Goal: Information Seeking & Learning: Learn about a topic

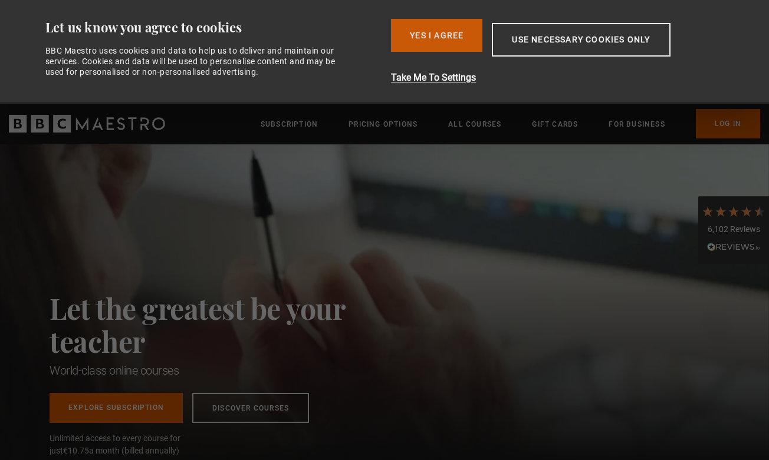
click at [433, 32] on button "Yes I Agree" at bounding box center [436, 35] width 91 height 33
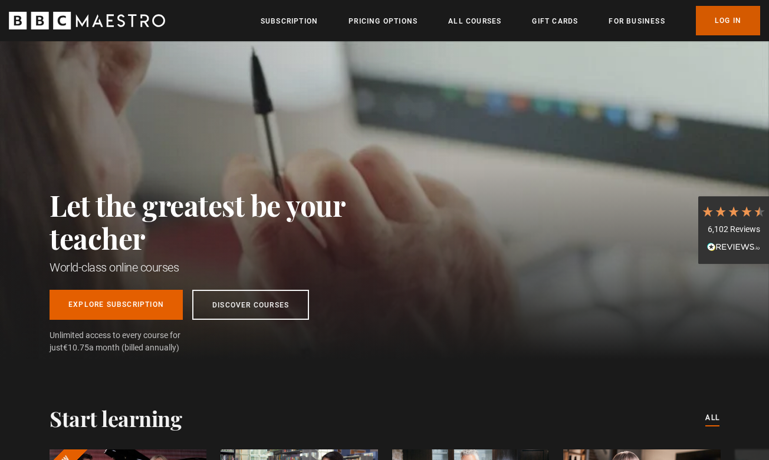
click at [727, 16] on link "Log In" at bounding box center [728, 20] width 64 height 29
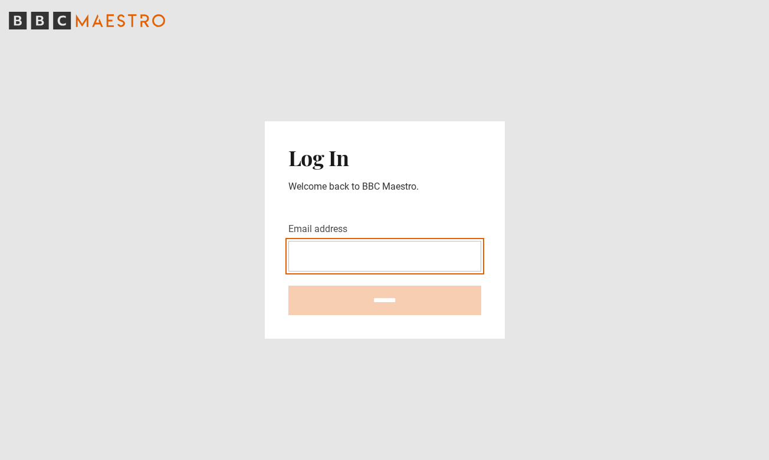
type input "**********"
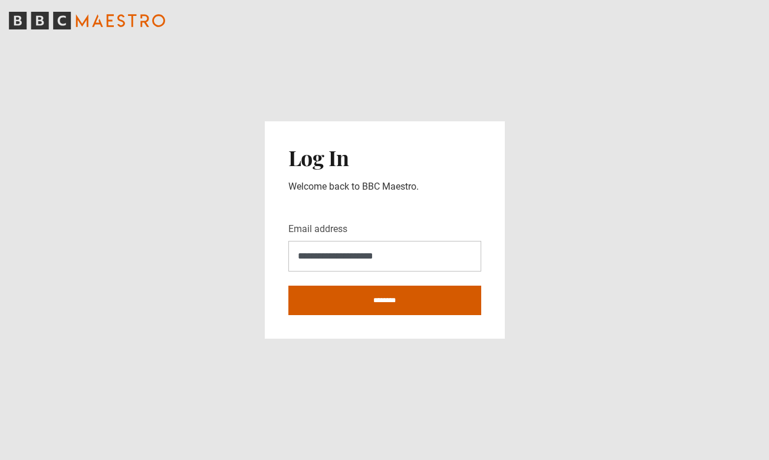
click at [390, 300] on input "********" at bounding box center [384, 300] width 193 height 29
type input "**********"
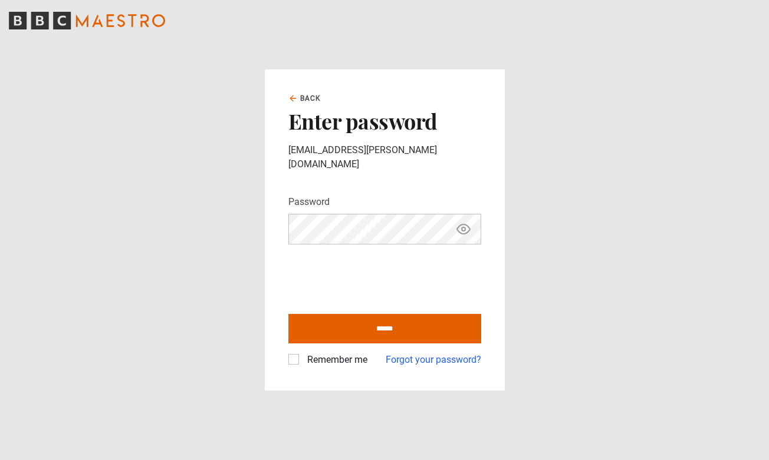
click at [302, 353] on label "Remember me" at bounding box center [334, 360] width 65 height 14
click at [375, 316] on input "******" at bounding box center [384, 328] width 193 height 29
type input "**********"
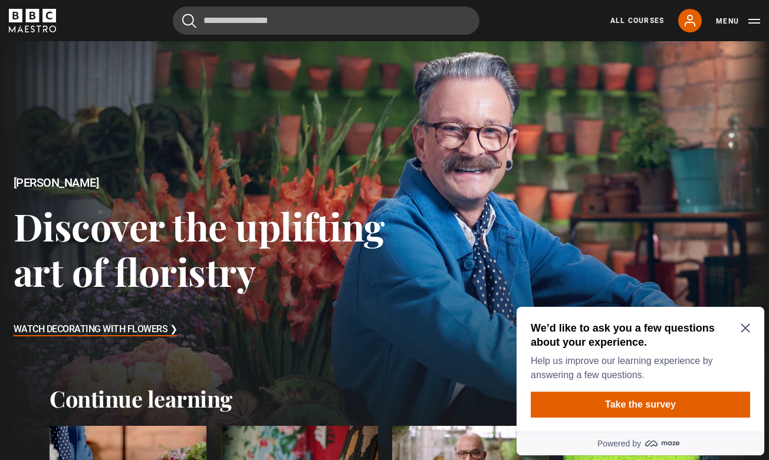
click at [741, 325] on icon "Close Maze Prompt" at bounding box center [744, 328] width 9 height 9
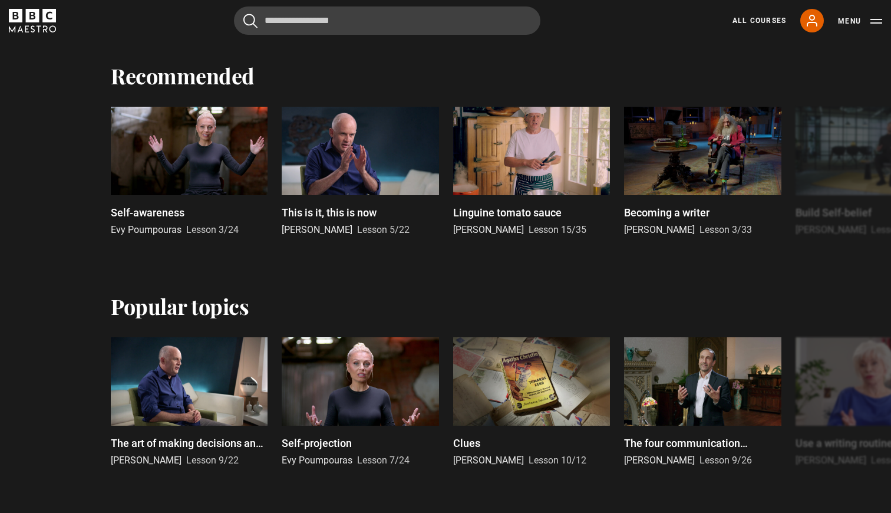
scroll to position [819, 0]
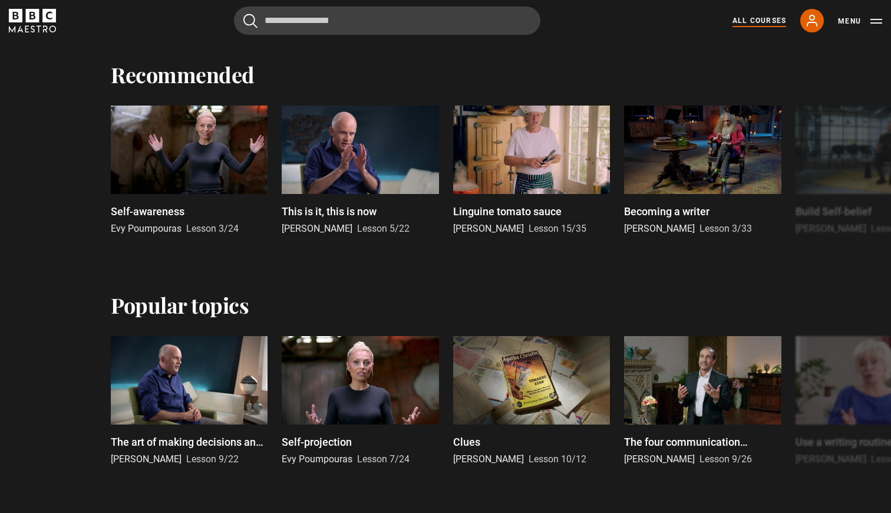
click at [765, 18] on link "All Courses" at bounding box center [760, 20] width 54 height 11
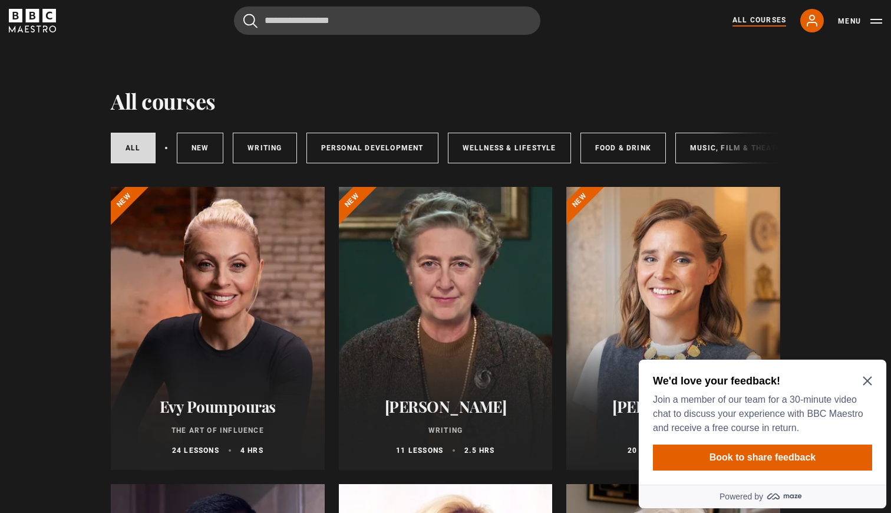
click at [864, 377] on icon "Close Maze Prompt" at bounding box center [867, 380] width 9 height 9
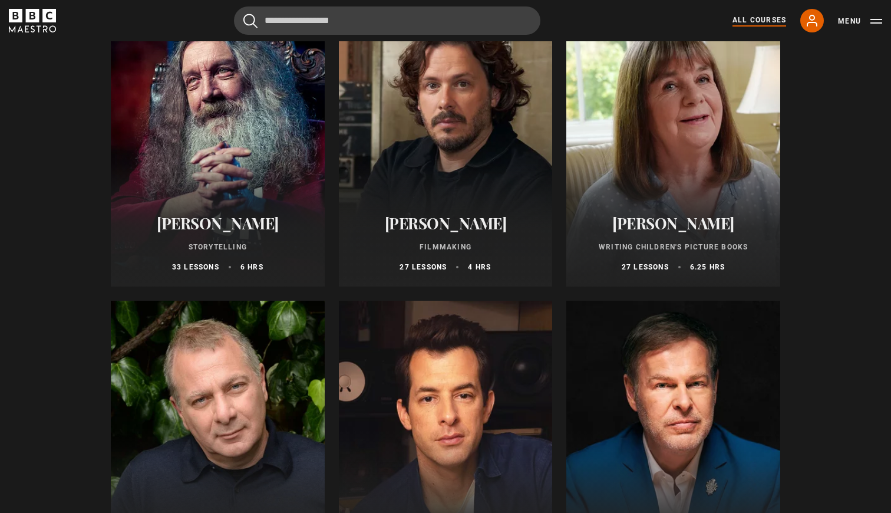
scroll to position [3155, 0]
click at [229, 224] on h2 "[PERSON_NAME]" at bounding box center [218, 222] width 186 height 18
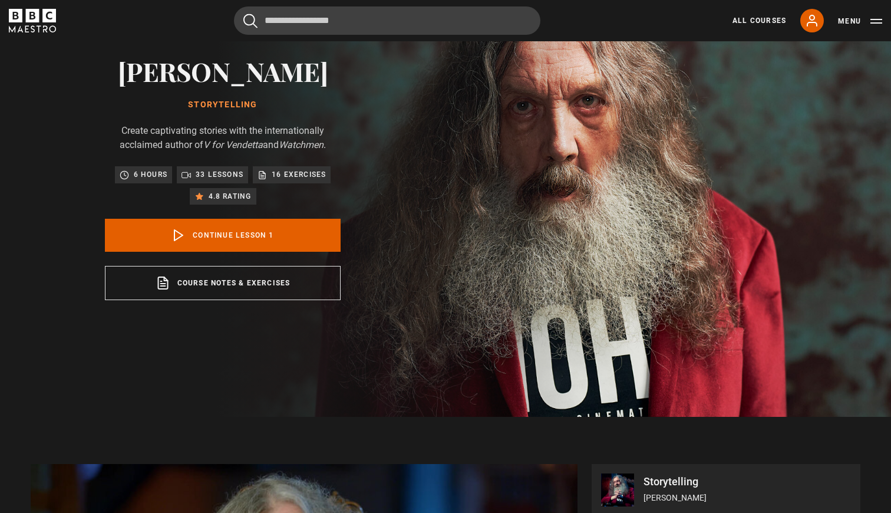
scroll to position [100, 0]
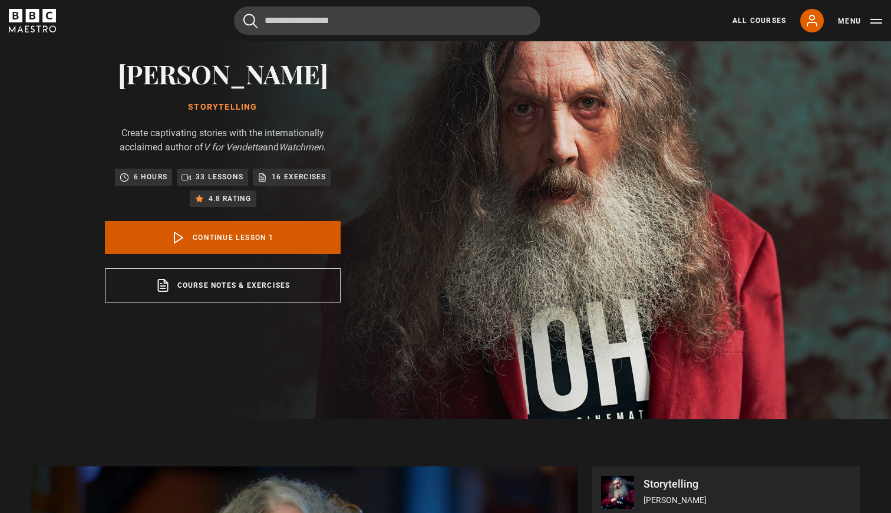
click at [258, 233] on link "Continue lesson 1" at bounding box center [223, 237] width 236 height 33
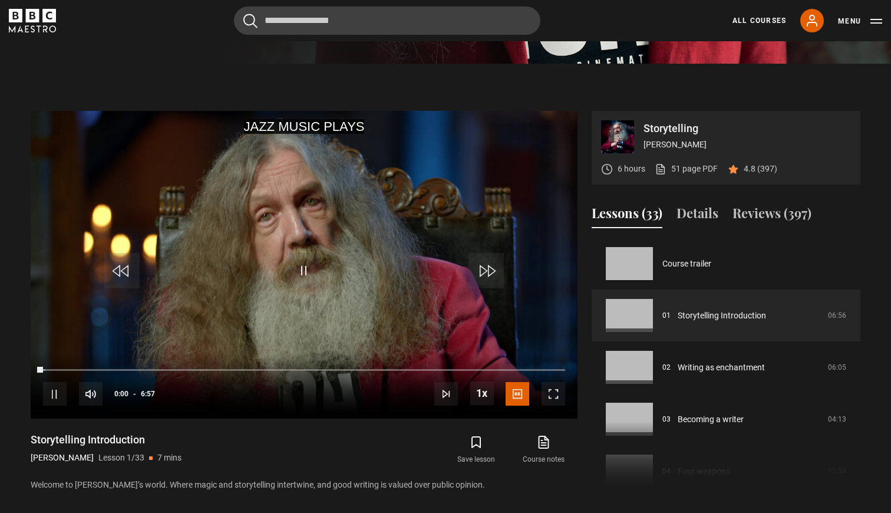
scroll to position [519, 0]
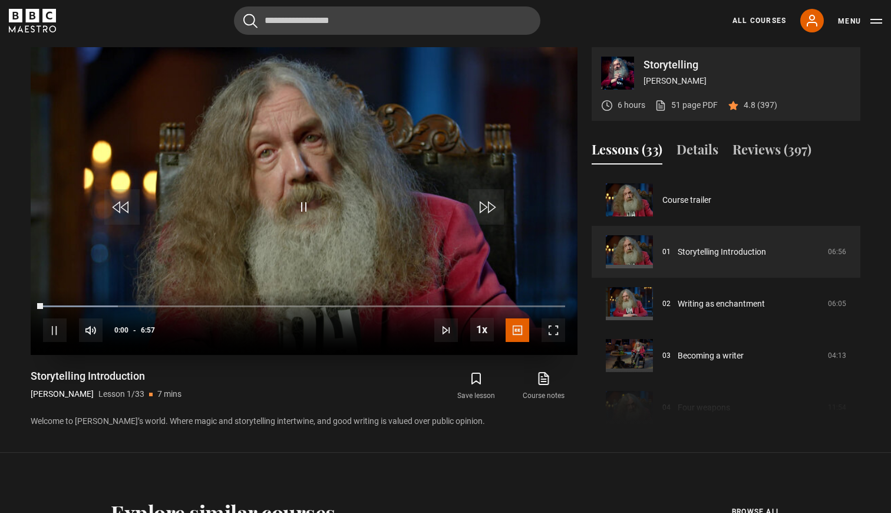
click at [557, 323] on span "Video Player" at bounding box center [554, 330] width 24 height 24
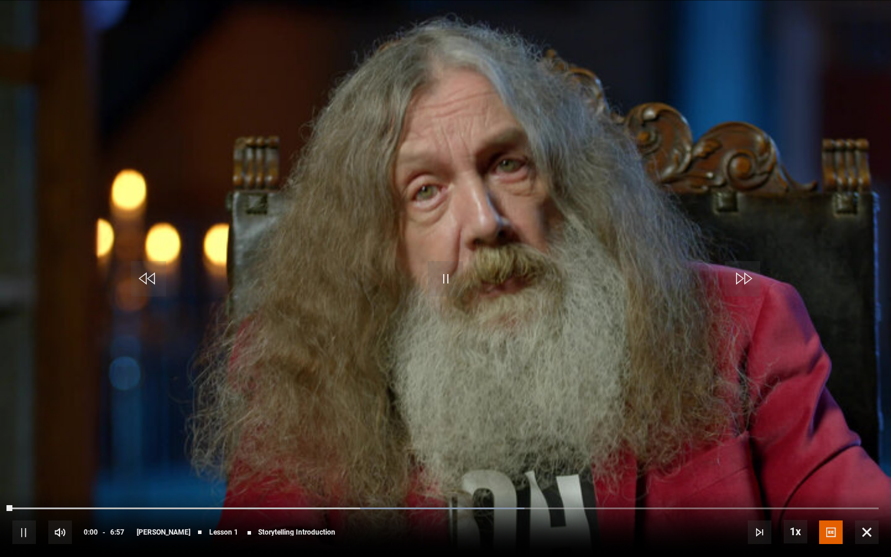
click at [868, 512] on span "Video Player" at bounding box center [867, 532] width 24 height 24
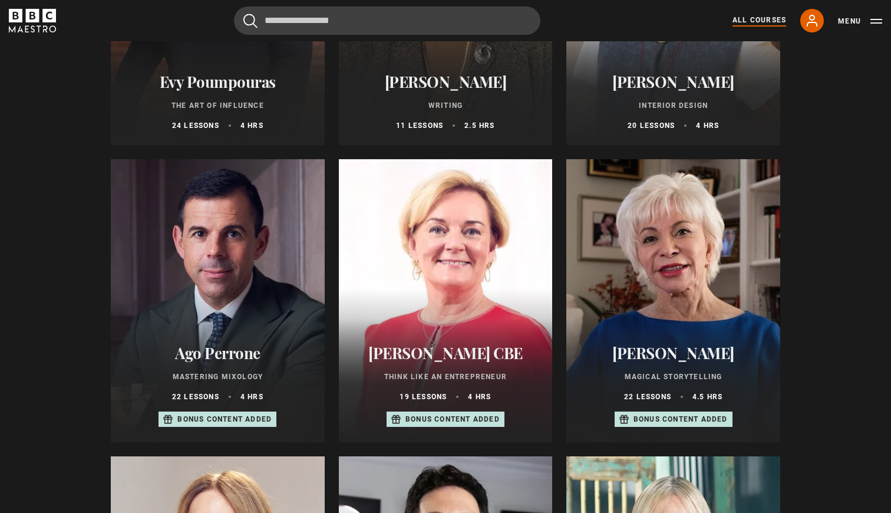
scroll to position [325, 0]
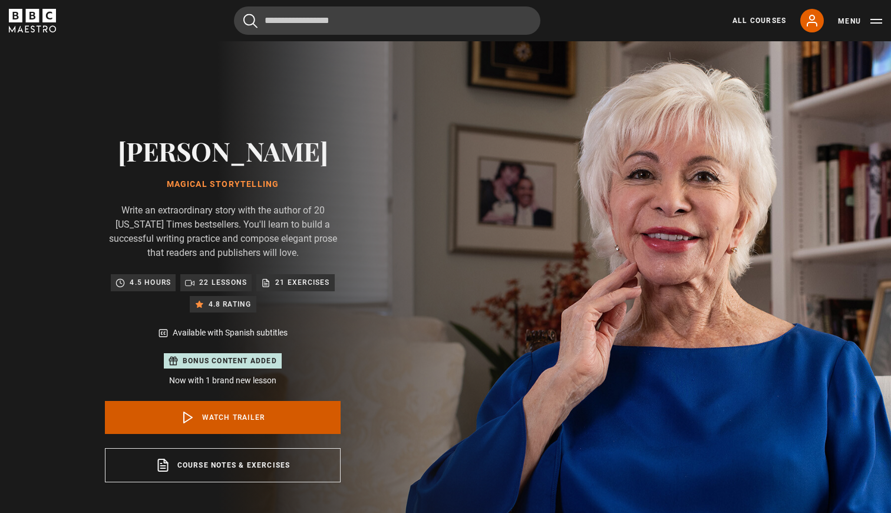
click at [212, 420] on link "Watch Trailer" at bounding box center [223, 417] width 236 height 33
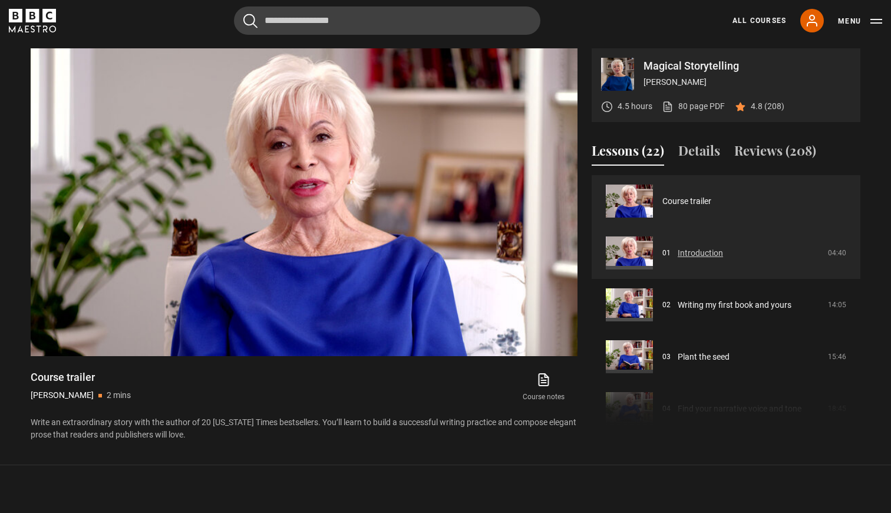
click at [689, 248] on link "Introduction" at bounding box center [700, 253] width 45 height 12
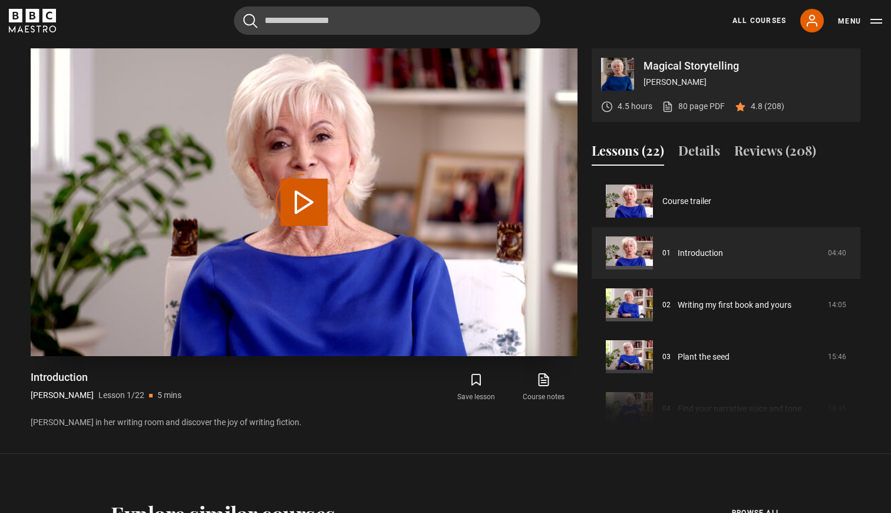
click at [302, 197] on div "Video Player is loading." at bounding box center [304, 202] width 59 height 59
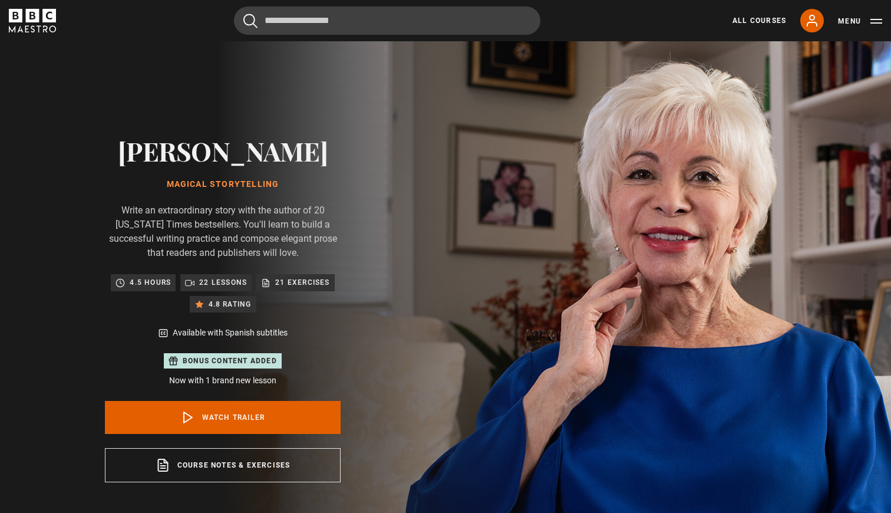
click at [215, 286] on p "22 lessons" at bounding box center [223, 282] width 48 height 12
click at [202, 286] on p "22 lessons" at bounding box center [223, 282] width 48 height 12
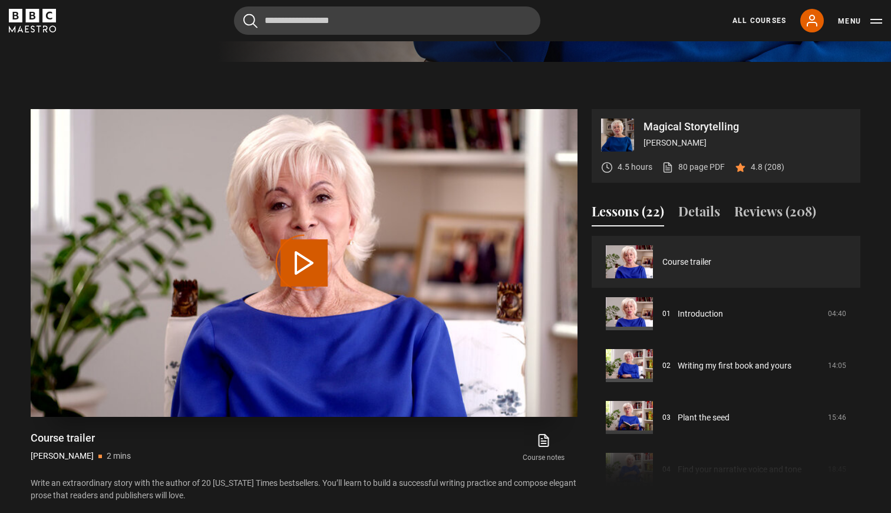
scroll to position [515, 0]
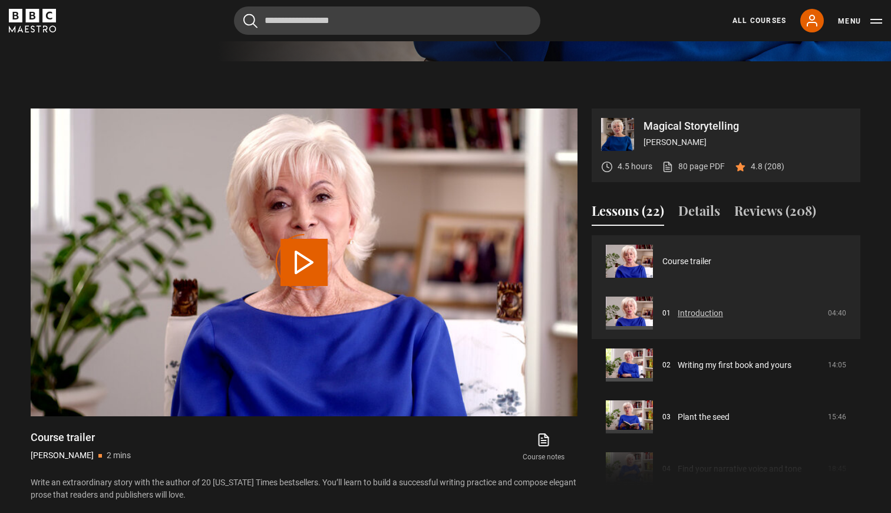
click at [681, 311] on link "Introduction" at bounding box center [700, 313] width 45 height 12
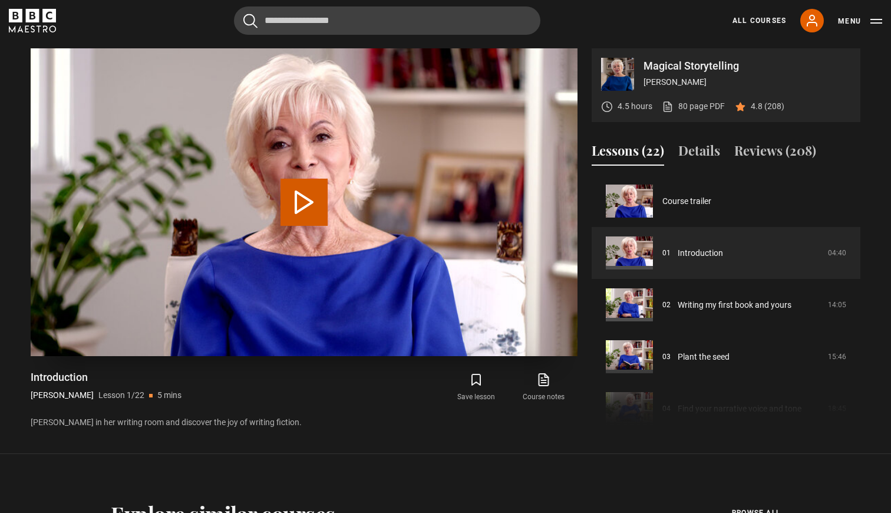
click at [302, 197] on button "Play Lesson Introduction" at bounding box center [304, 202] width 47 height 47
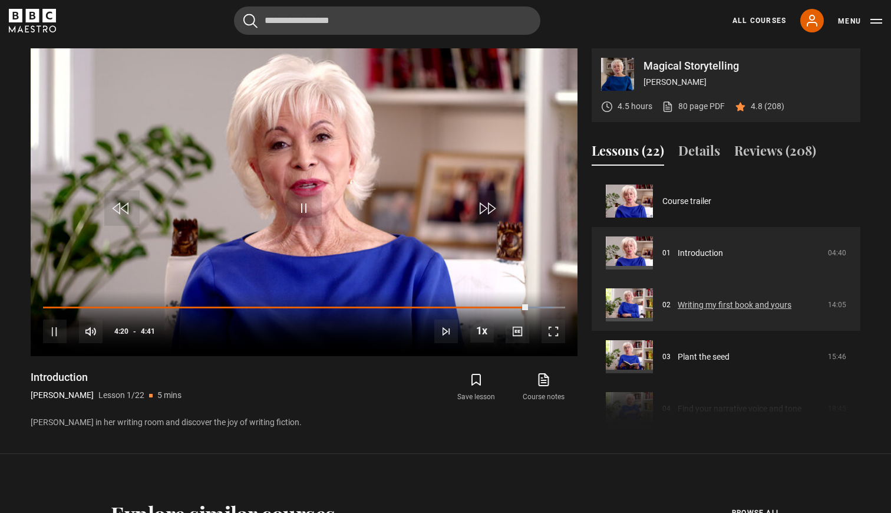
click at [697, 301] on link "Writing my first book and yours" at bounding box center [735, 305] width 114 height 12
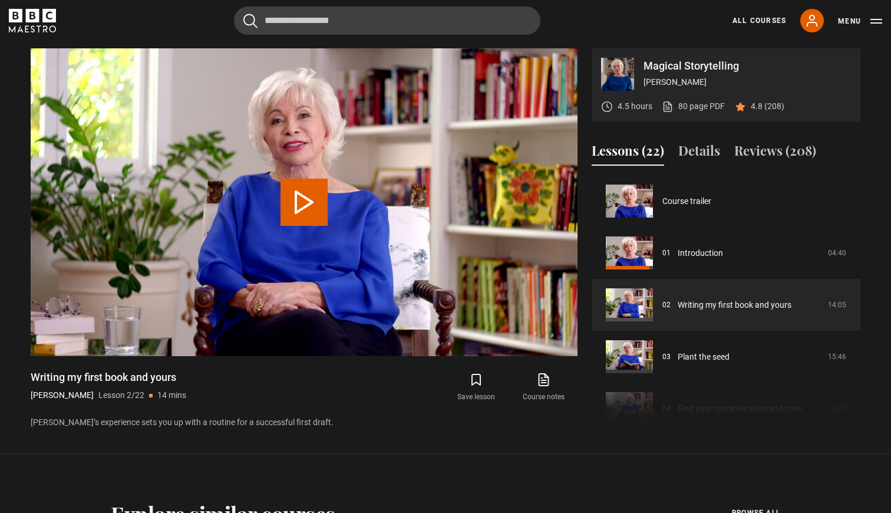
scroll to position [52, 0]
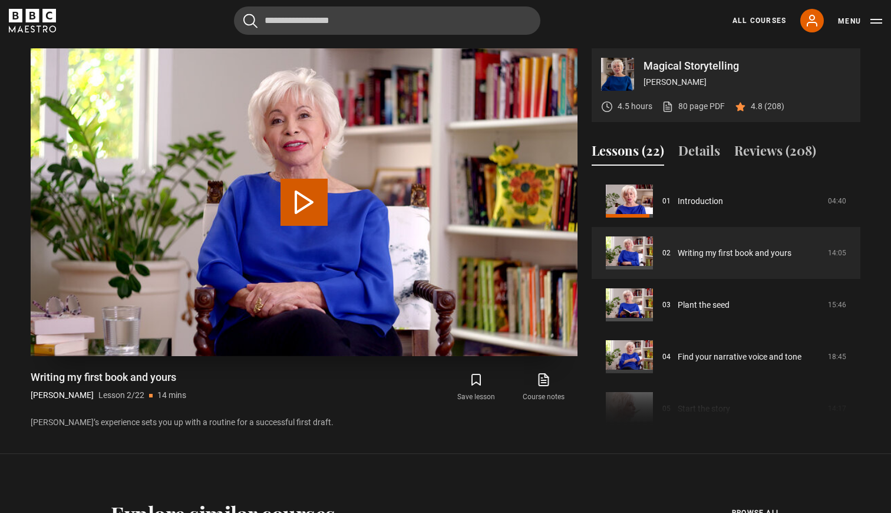
click at [303, 202] on button "Play Lesson Writing my first book and yours" at bounding box center [304, 202] width 47 height 47
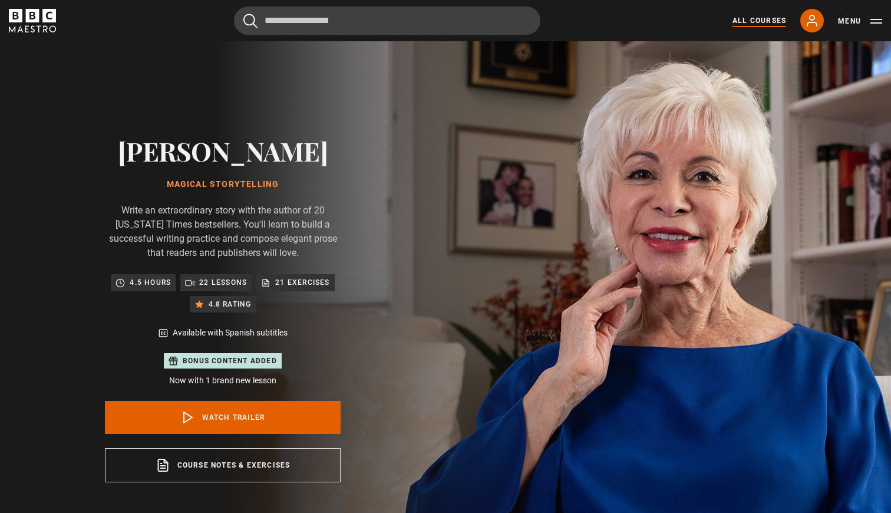
click at [766, 22] on link "All Courses" at bounding box center [760, 20] width 54 height 11
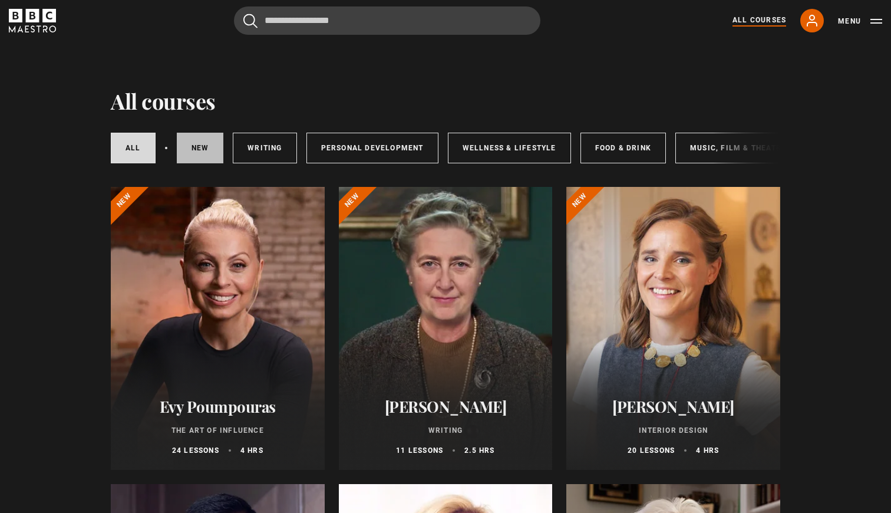
click at [200, 144] on link "New courses" at bounding box center [200, 148] width 47 height 31
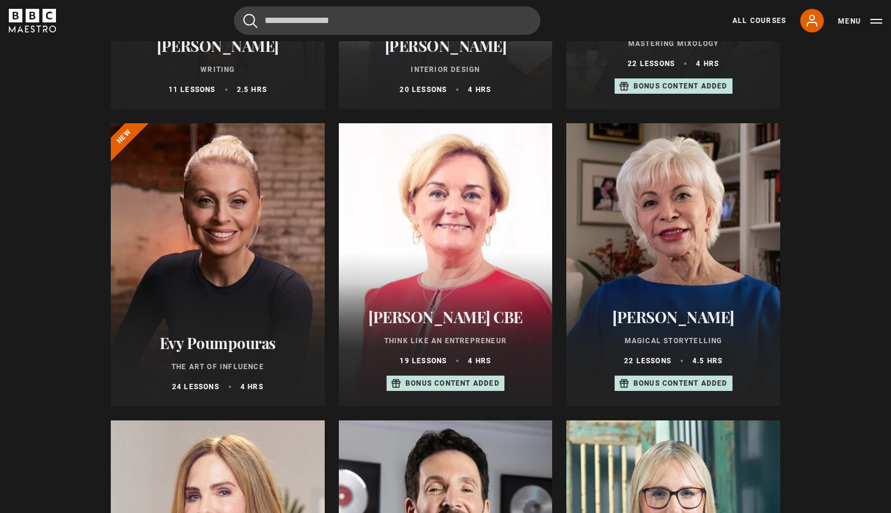
scroll to position [337, 0]
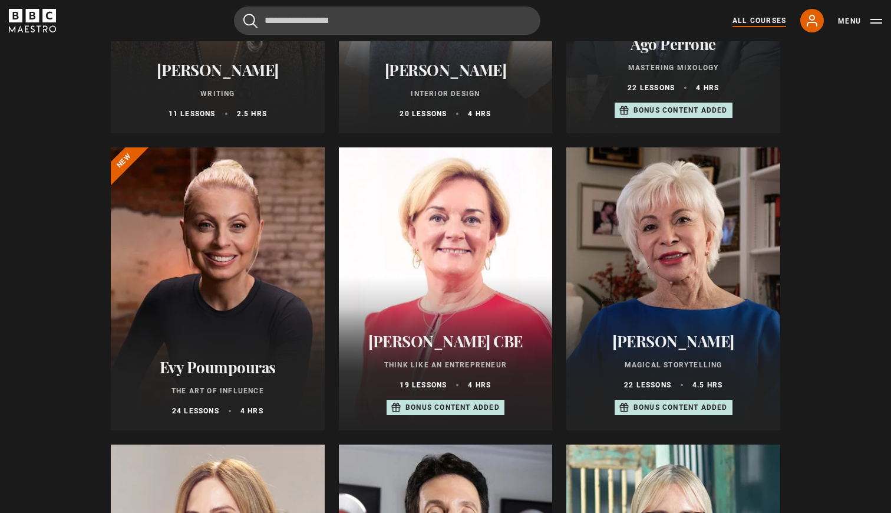
click at [760, 21] on link "All Courses" at bounding box center [760, 20] width 54 height 11
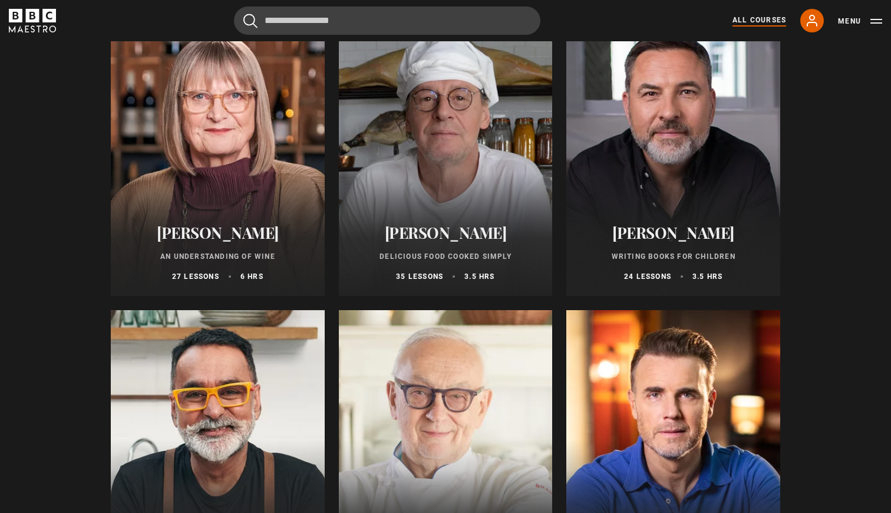
scroll to position [4034, 0]
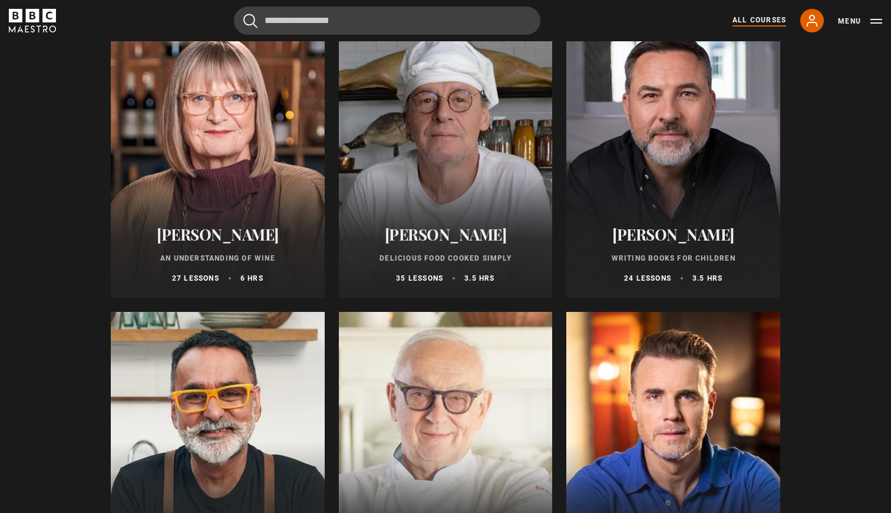
click at [246, 233] on h2 "[PERSON_NAME]" at bounding box center [218, 234] width 186 height 18
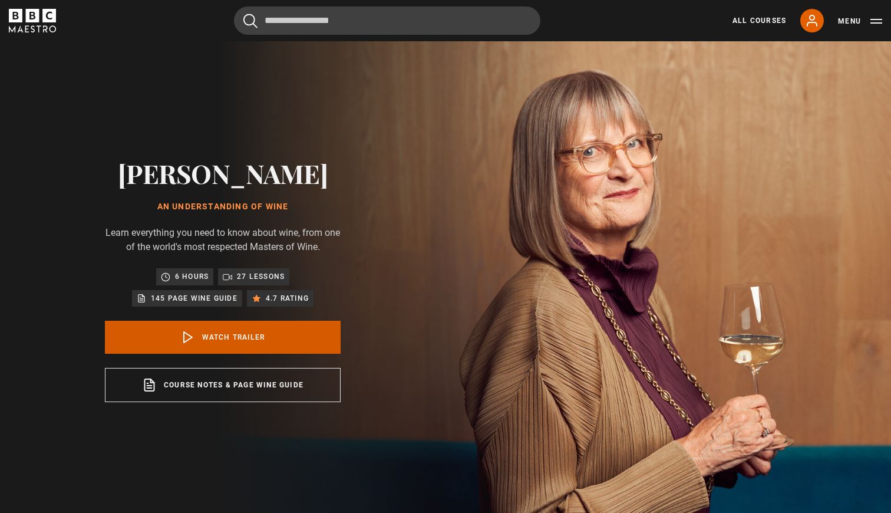
click at [240, 337] on link "Watch Trailer" at bounding box center [223, 337] width 236 height 33
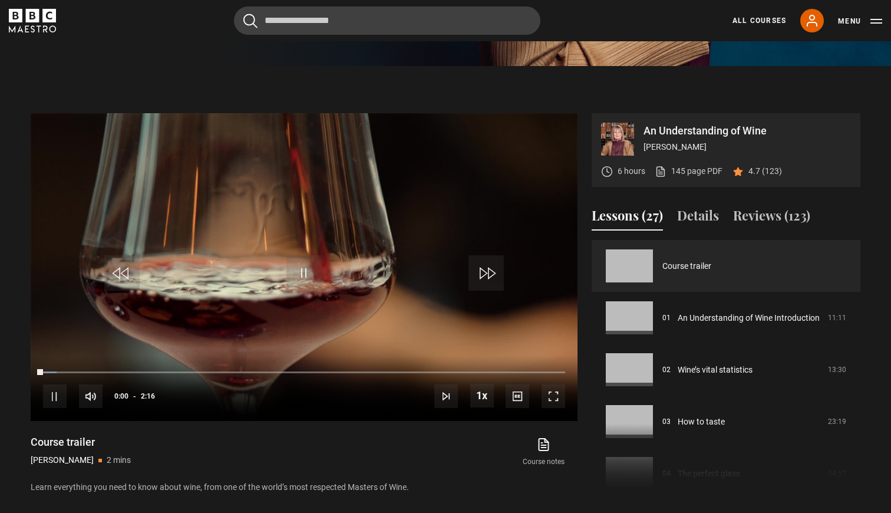
scroll to position [519, 0]
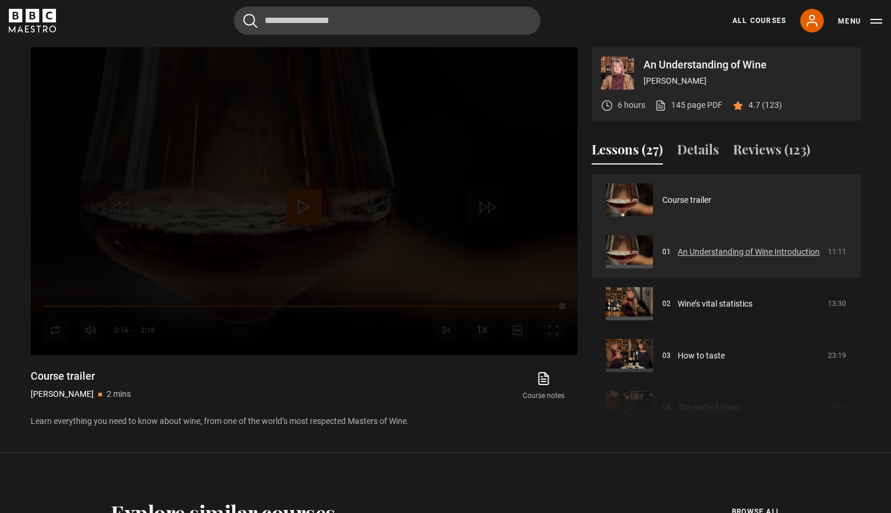
click at [766, 251] on link "An Understanding of Wine Introduction" at bounding box center [749, 252] width 142 height 12
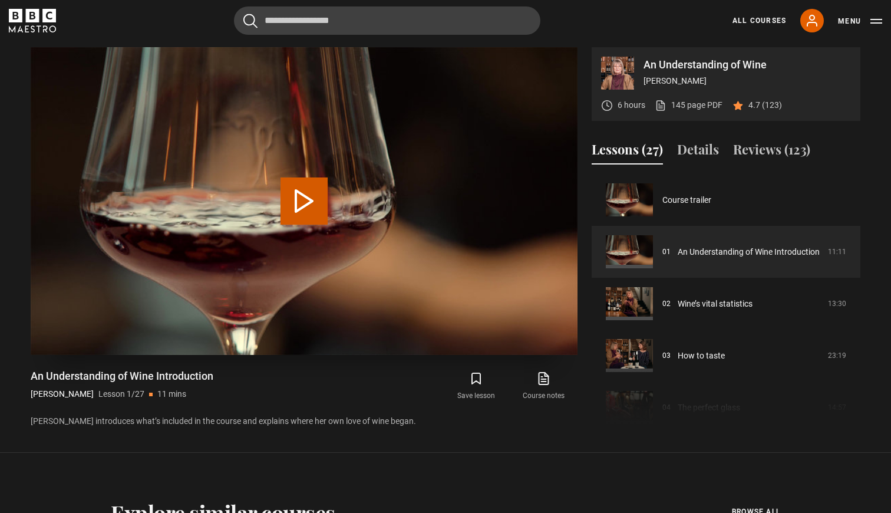
click at [302, 198] on button "Play Lesson An Understanding of Wine Introduction" at bounding box center [304, 200] width 47 height 47
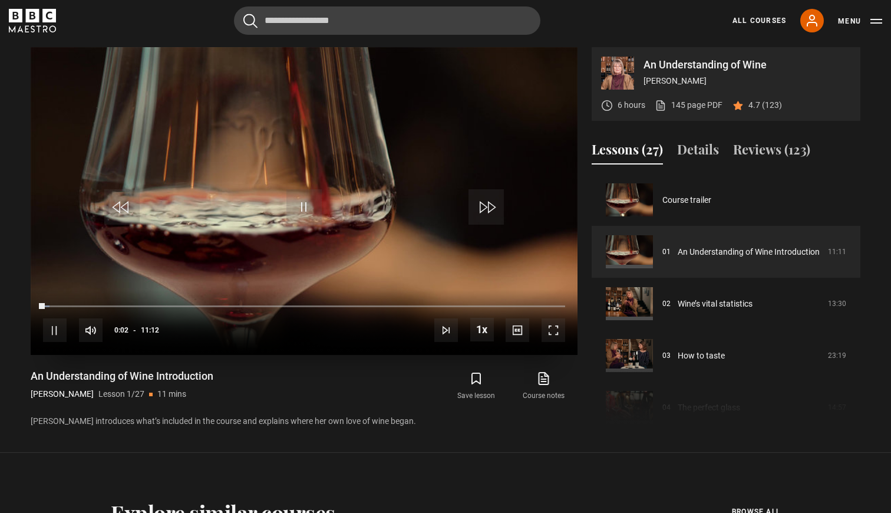
click at [554, 331] on span "Video Player" at bounding box center [554, 330] width 24 height 24
